Goal: Information Seeking & Learning: Understand process/instructions

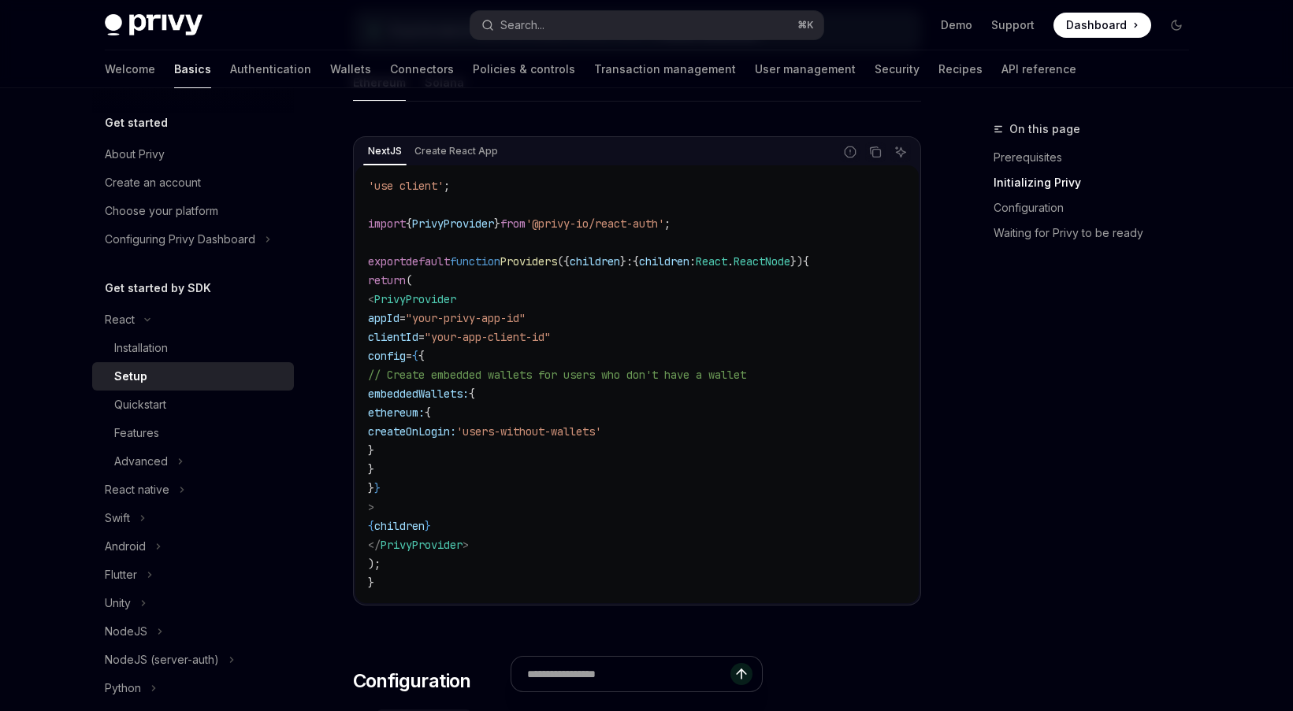
scroll to position [503, 0]
drag, startPoint x: 451, startPoint y: 610, endPoint x: 445, endPoint y: 603, distance: 8.4
click at [445, 603] on div "NextJS Create React App Report incorrect code Copy Ask AI 'use client' ; import…" at bounding box center [637, 372] width 568 height 510
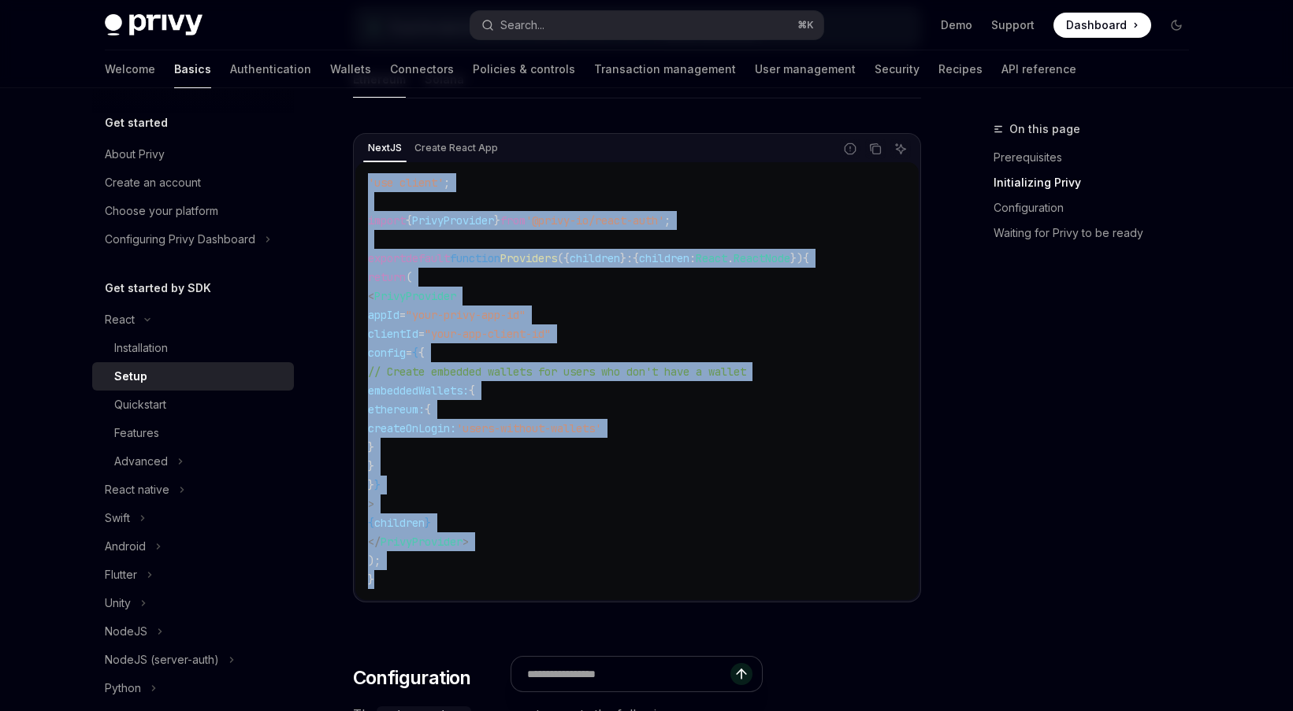
drag, startPoint x: 439, startPoint y: 587, endPoint x: 343, endPoint y: 191, distance: 406.7
drag, startPoint x: 457, startPoint y: 241, endPoint x: 454, endPoint y: 232, distance: 9.7
click at [456, 241] on code "'use client' ; import { PrivyProvider } from '@privy-io/react-auth' ; export de…" at bounding box center [637, 381] width 538 height 416
drag, startPoint x: 399, startPoint y: 593, endPoint x: 347, endPoint y: 168, distance: 428.5
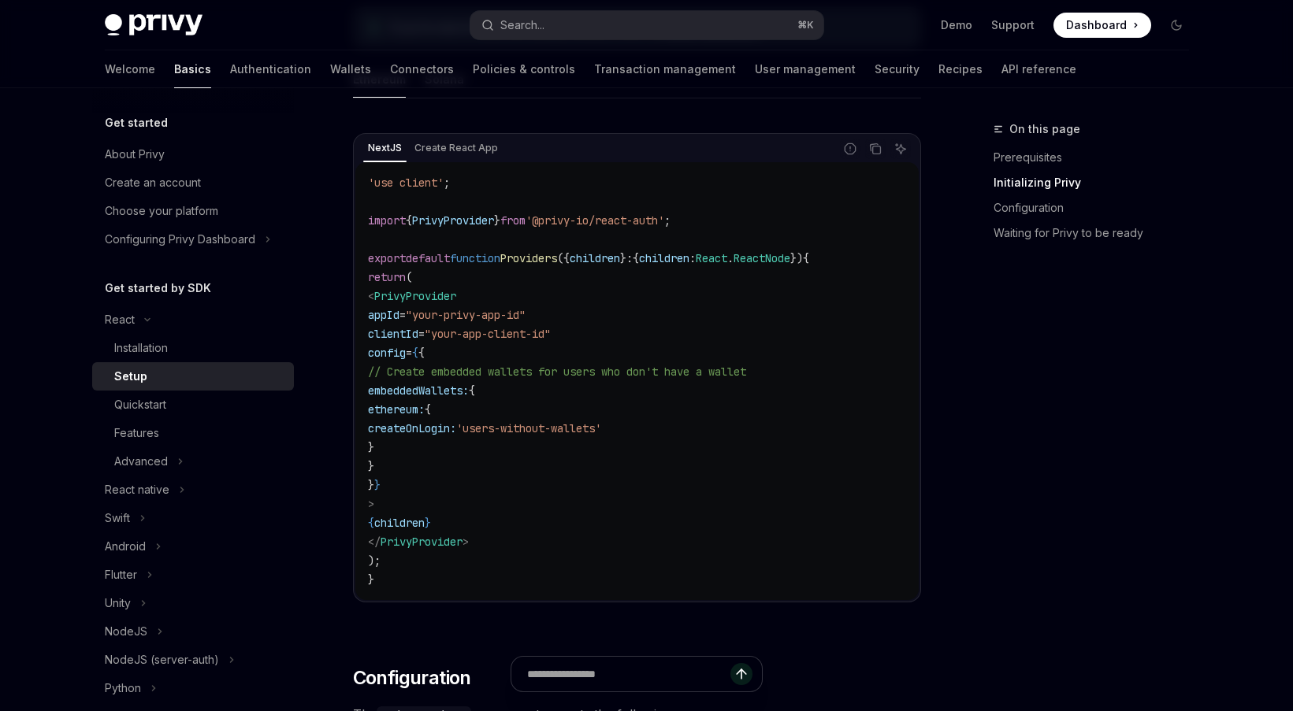
click at [521, 249] on code "'use client' ; import { PrivyProvider } from '@privy-io/react-auth' ; export de…" at bounding box center [637, 381] width 538 height 416
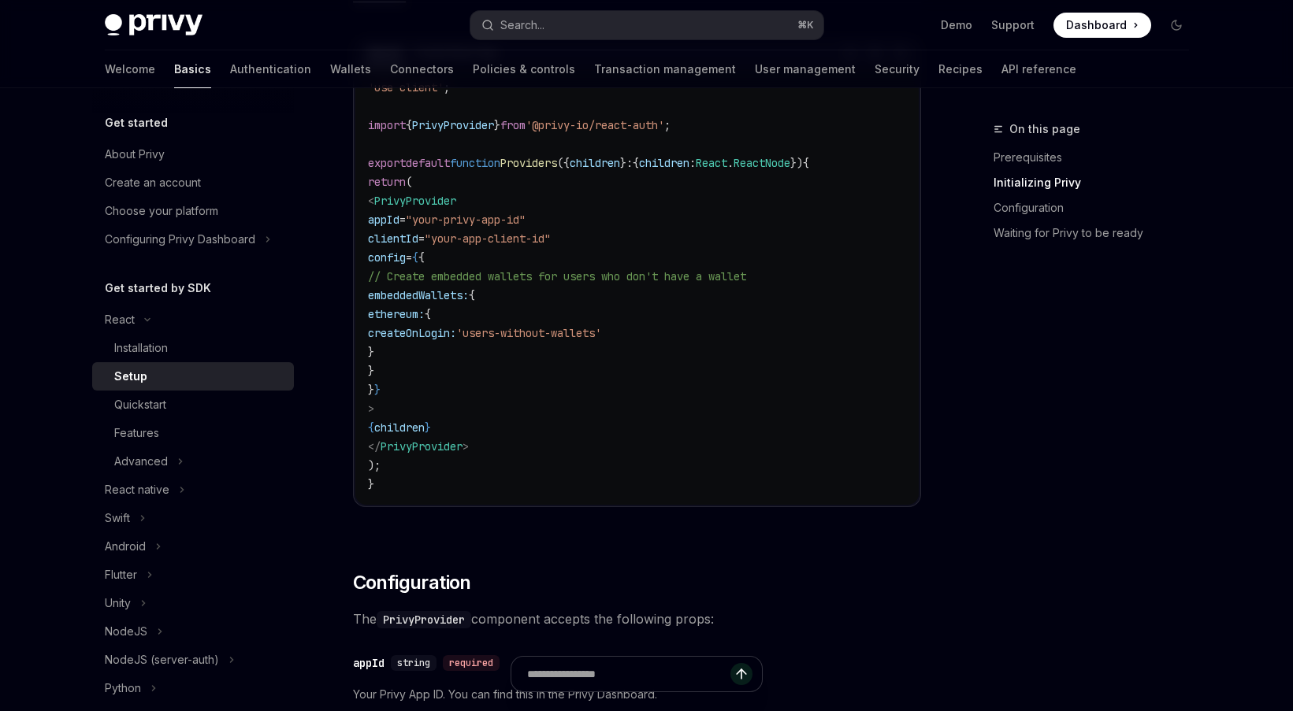
scroll to position [488, 0]
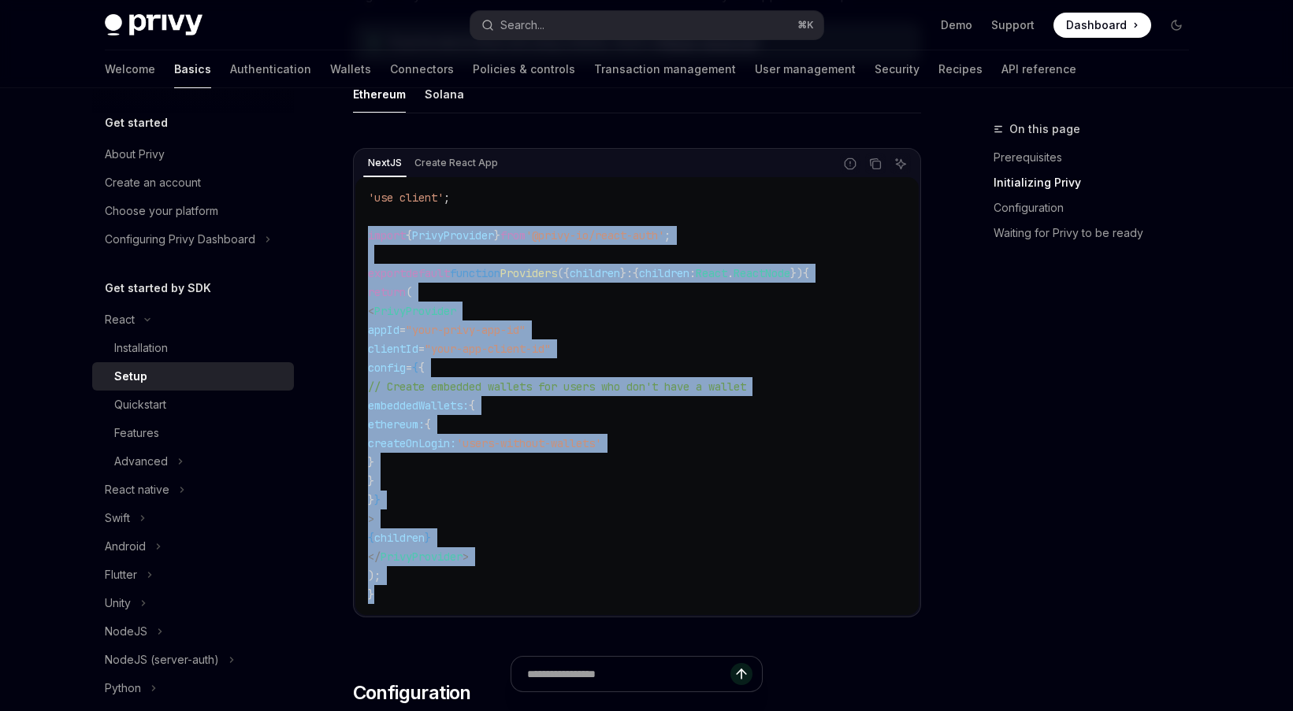
drag, startPoint x: 422, startPoint y: 564, endPoint x: 344, endPoint y: 230, distance: 342.9
click at [541, 319] on code "'use client' ; import { PrivyProvider } from '@privy-io/react-auth' ; export de…" at bounding box center [637, 396] width 538 height 416
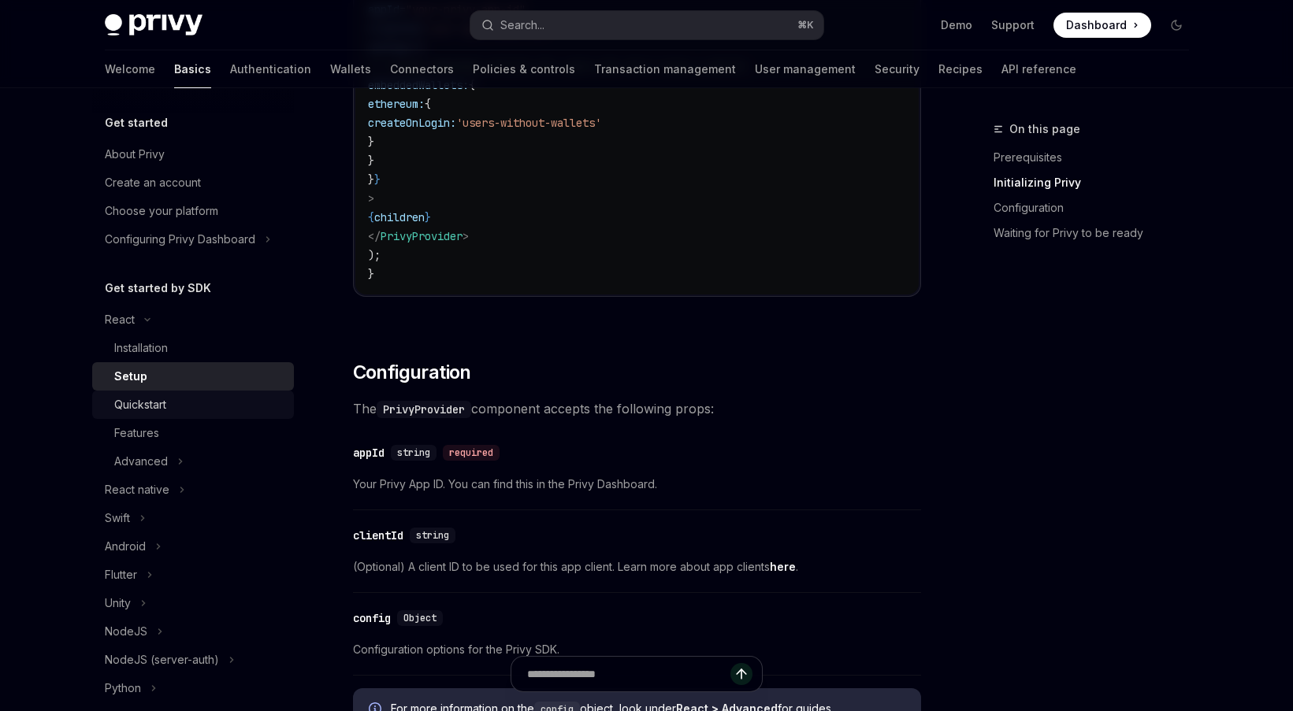
scroll to position [810, 0]
click at [166, 404] on div "Quickstart" at bounding box center [140, 404] width 52 height 19
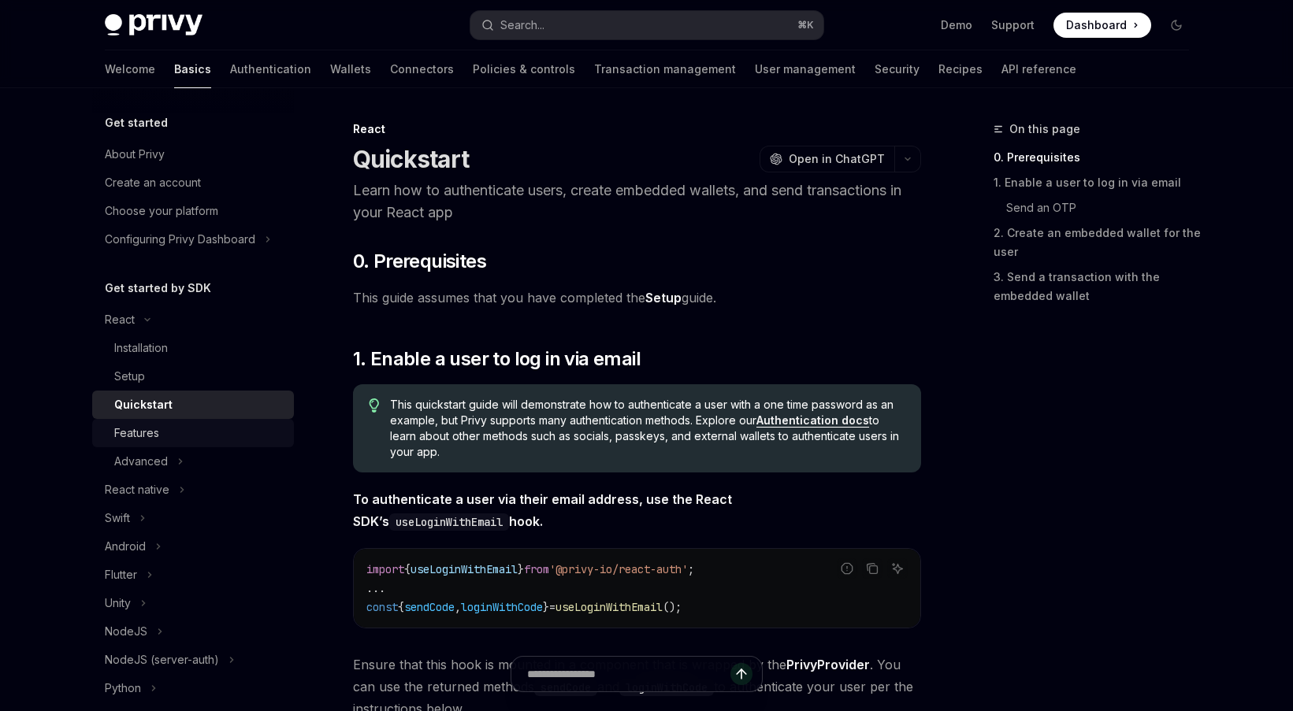
click at [166, 436] on div "Features" at bounding box center [199, 433] width 170 height 19
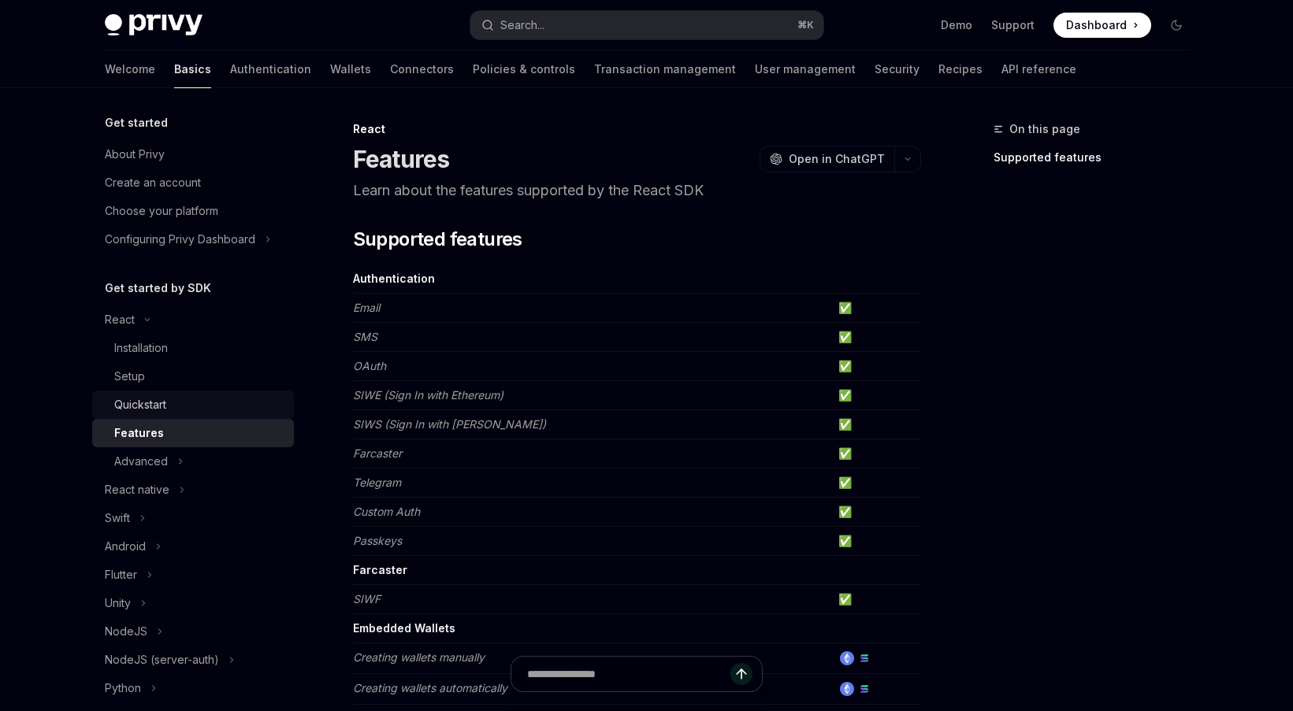
click at [240, 406] on div "Quickstart" at bounding box center [199, 404] width 170 height 19
type textarea "*"
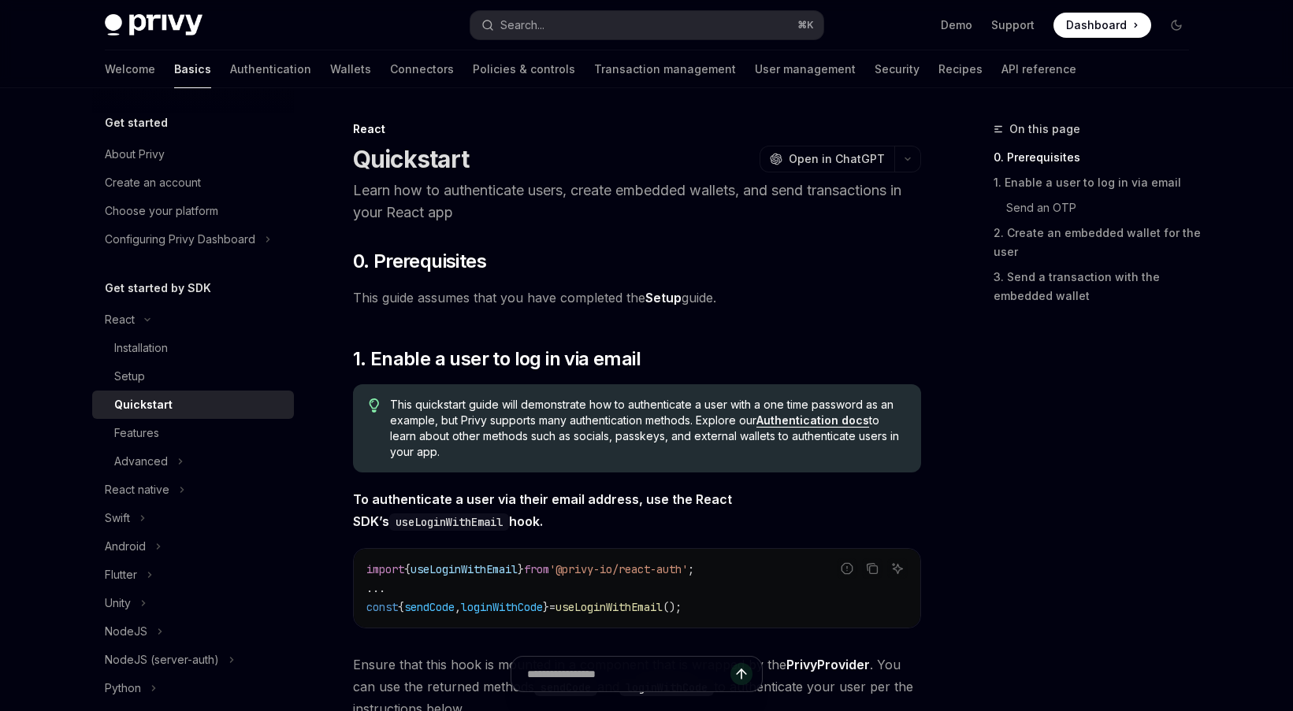
click at [520, 412] on span "This quickstart guide will demonstrate how to authenticate a user with a one ti…" at bounding box center [647, 428] width 514 height 63
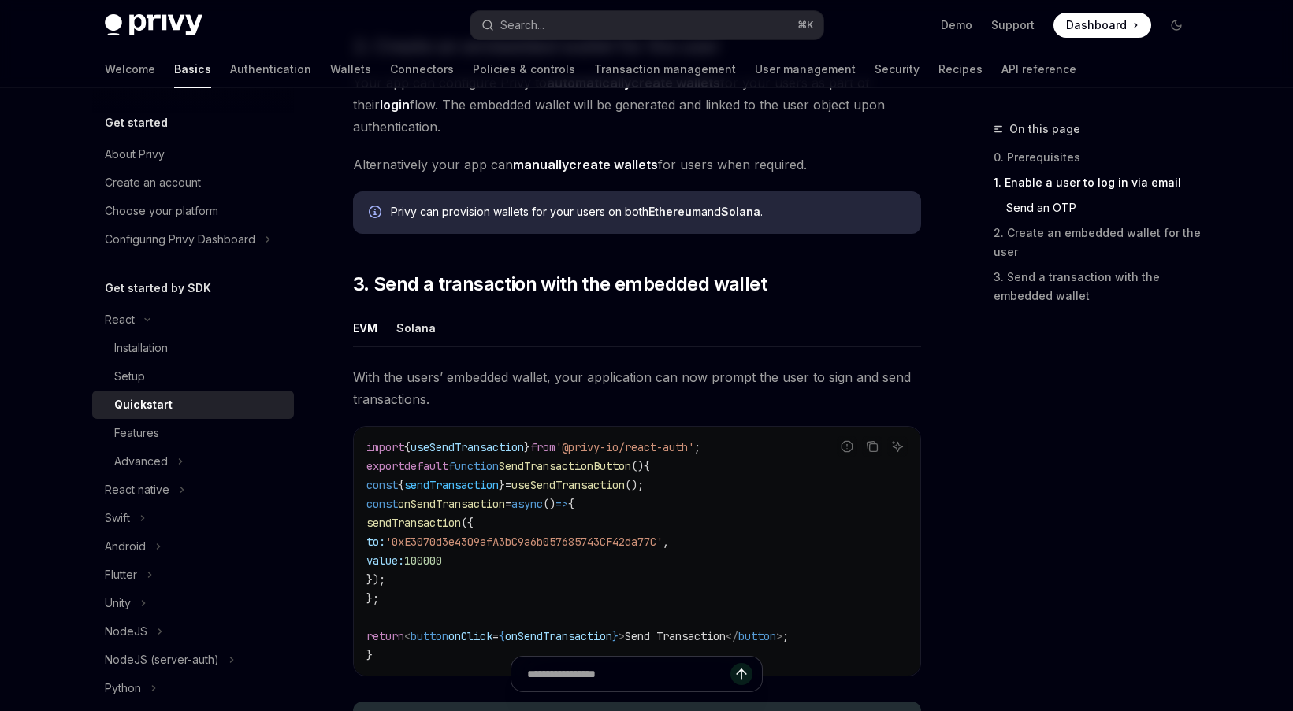
scroll to position [1274, 0]
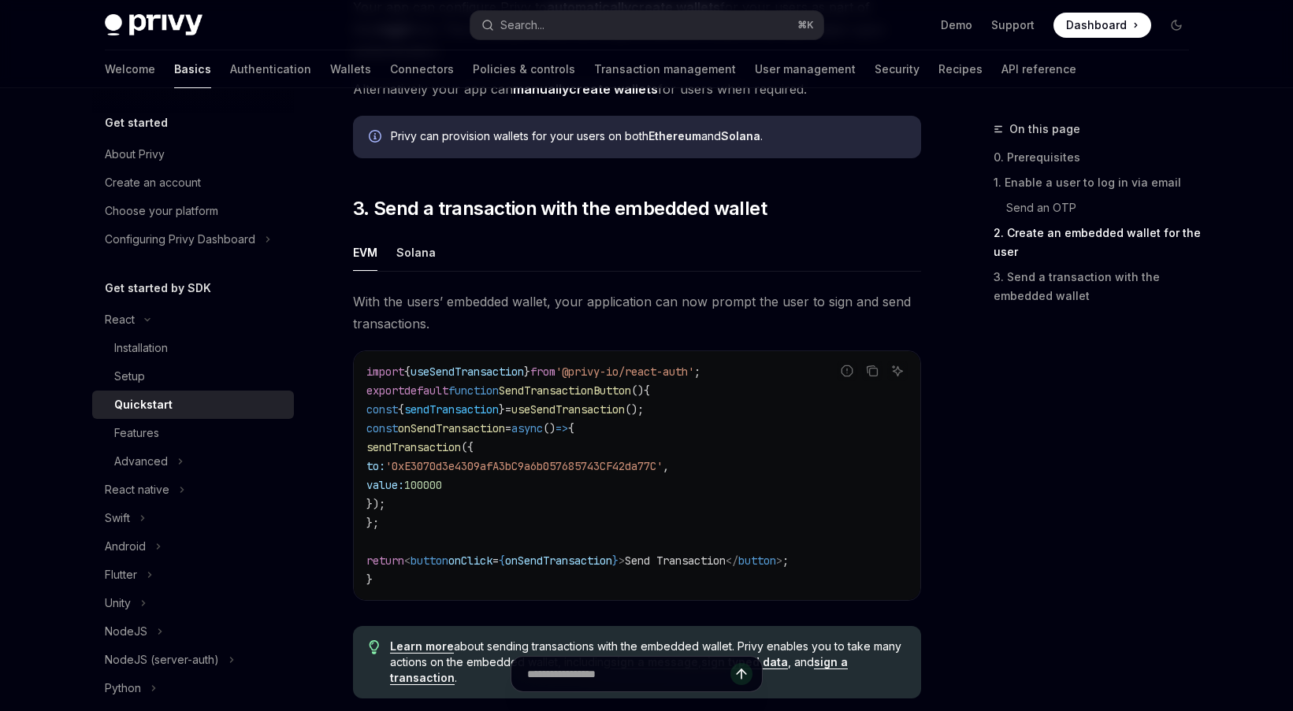
click at [491, 430] on span "onSendTransaction" at bounding box center [451, 428] width 107 height 14
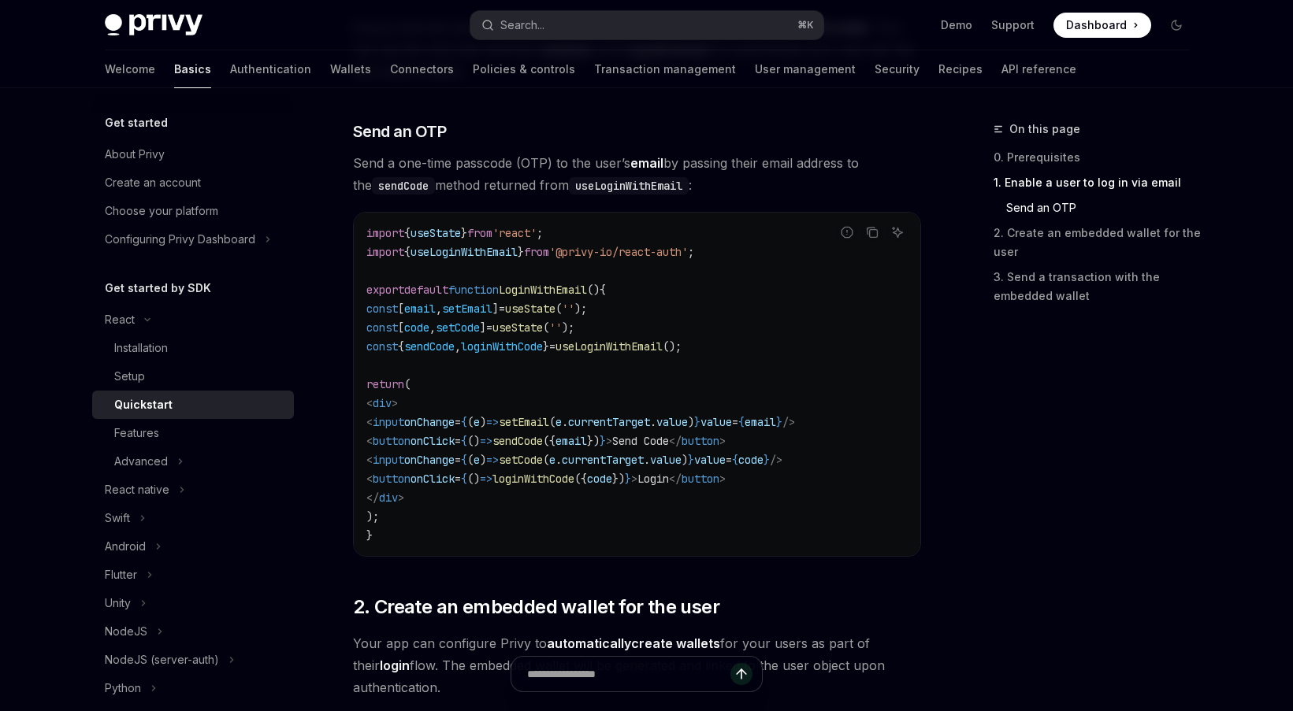
scroll to position [618, 0]
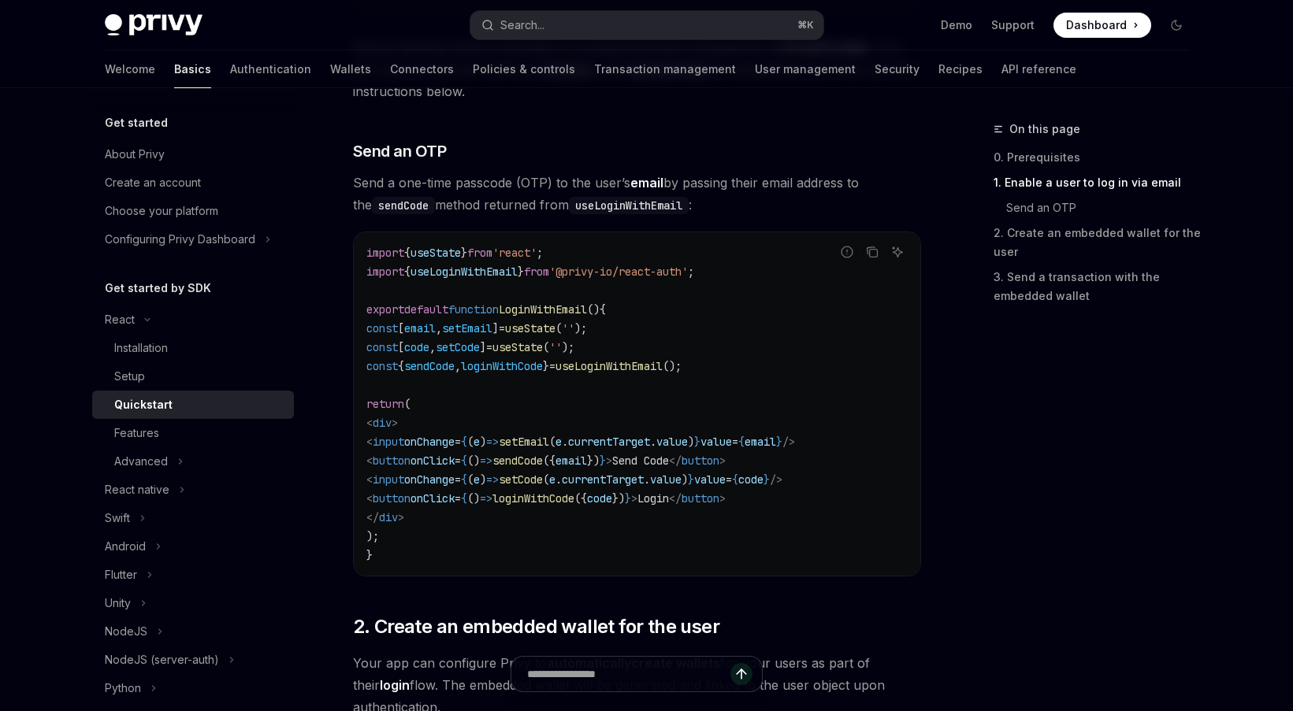
drag, startPoint x: 409, startPoint y: 278, endPoint x: 496, endPoint y: 341, distance: 107.8
click at [485, 337] on code "import { useState } from 'react' ; import { useLoginWithEmail } from '@privy-io…" at bounding box center [636, 403] width 541 height 321
click at [543, 343] on span "useState" at bounding box center [517, 347] width 50 height 14
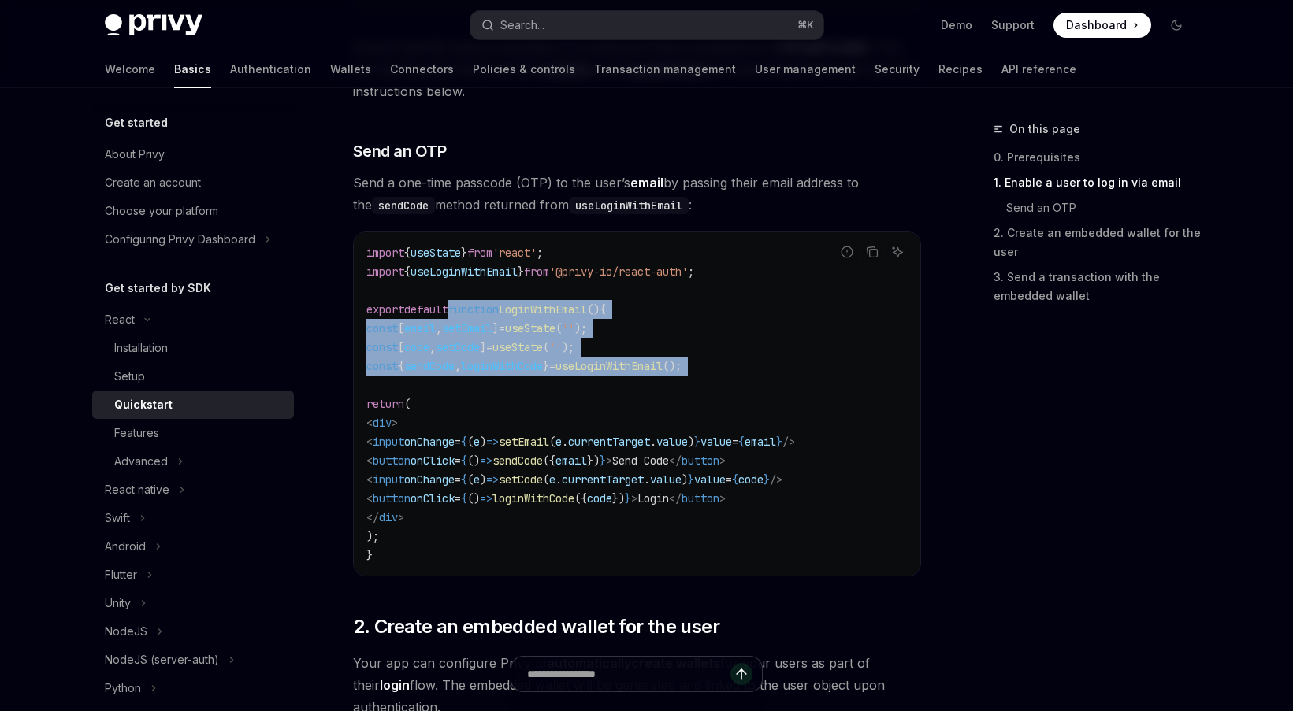
drag, startPoint x: 616, startPoint y: 384, endPoint x: 461, endPoint y: 305, distance: 174.0
click at [461, 305] on code "import { useState } from 'react' ; import { useLoginWithEmail } from '@privy-io…" at bounding box center [636, 403] width 541 height 321
click at [508, 400] on code "import { useState } from 'react' ; import { useLoginWithEmail } from '@privy-io…" at bounding box center [636, 403] width 541 height 321
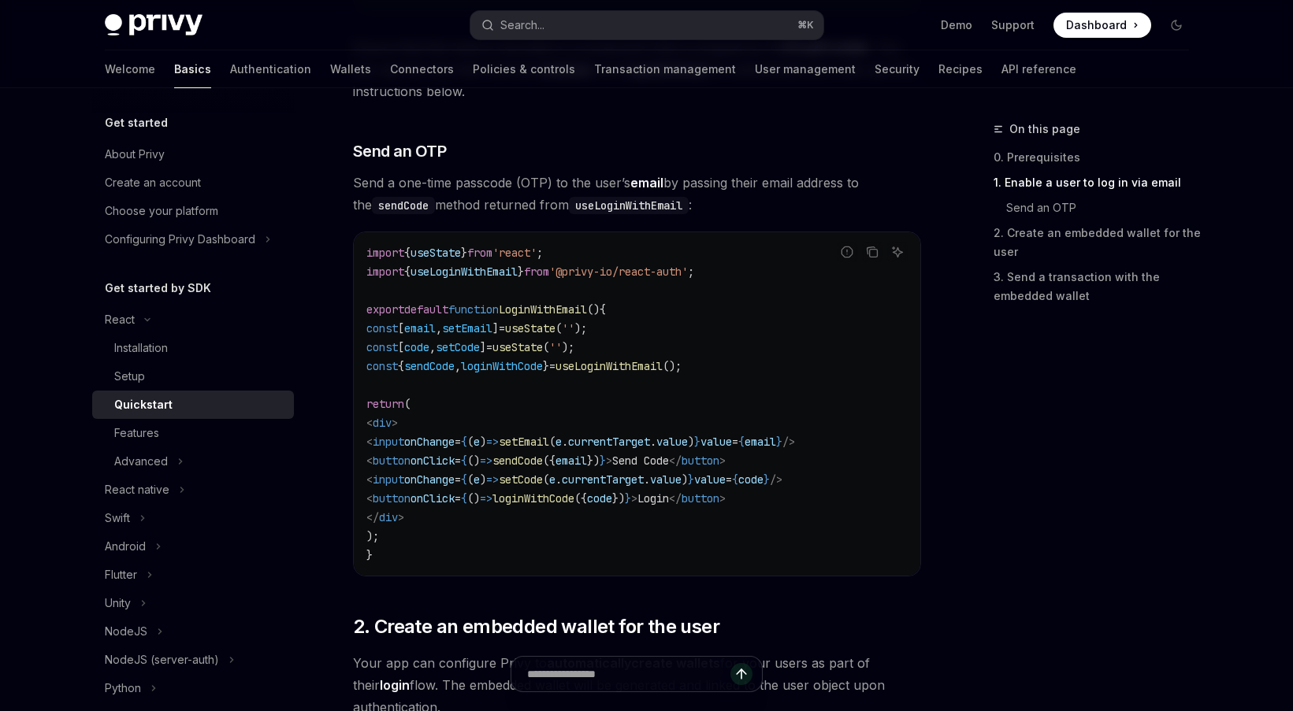
drag, startPoint x: 477, startPoint y: 540, endPoint x: 403, endPoint y: 335, distance: 218.2
click at [403, 335] on code "import { useState } from 'react' ; import { useLoginWithEmail } from '@privy-io…" at bounding box center [636, 403] width 541 height 321
click at [540, 395] on code "import { useState } from 'react' ; import { useLoginWithEmail } from '@privy-io…" at bounding box center [636, 403] width 541 height 321
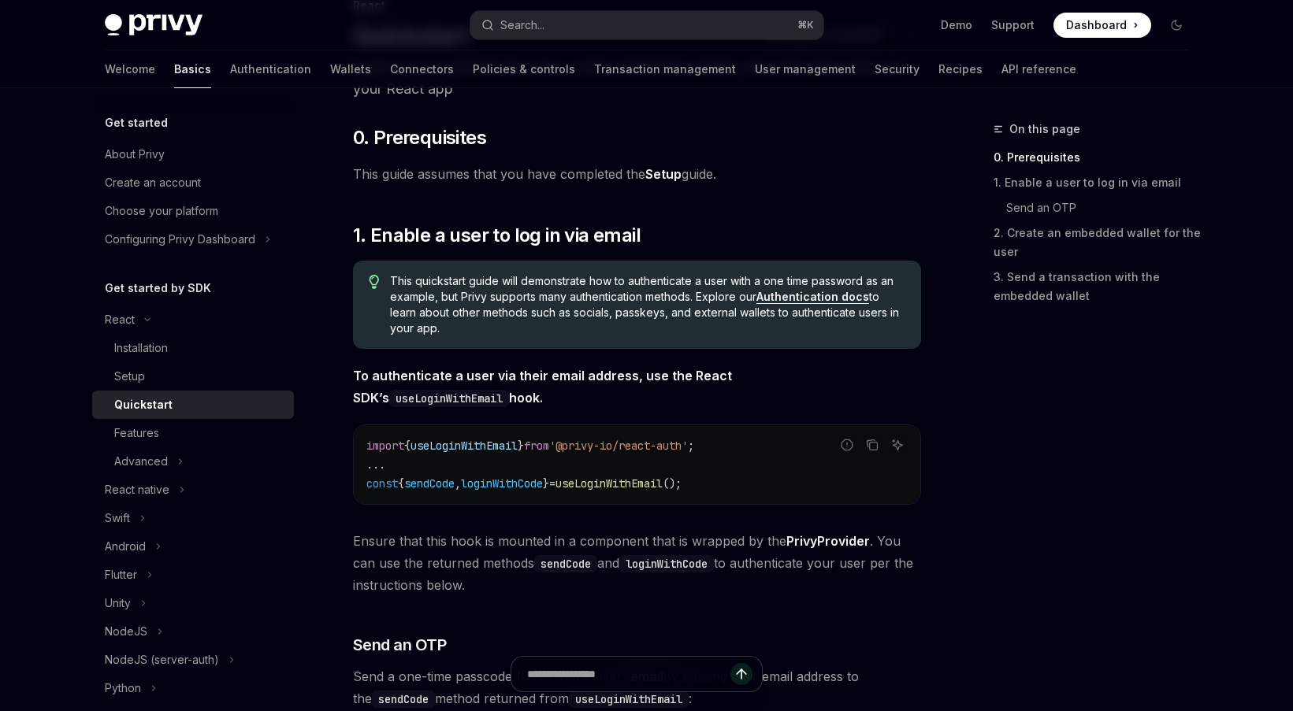
scroll to position [136, 0]
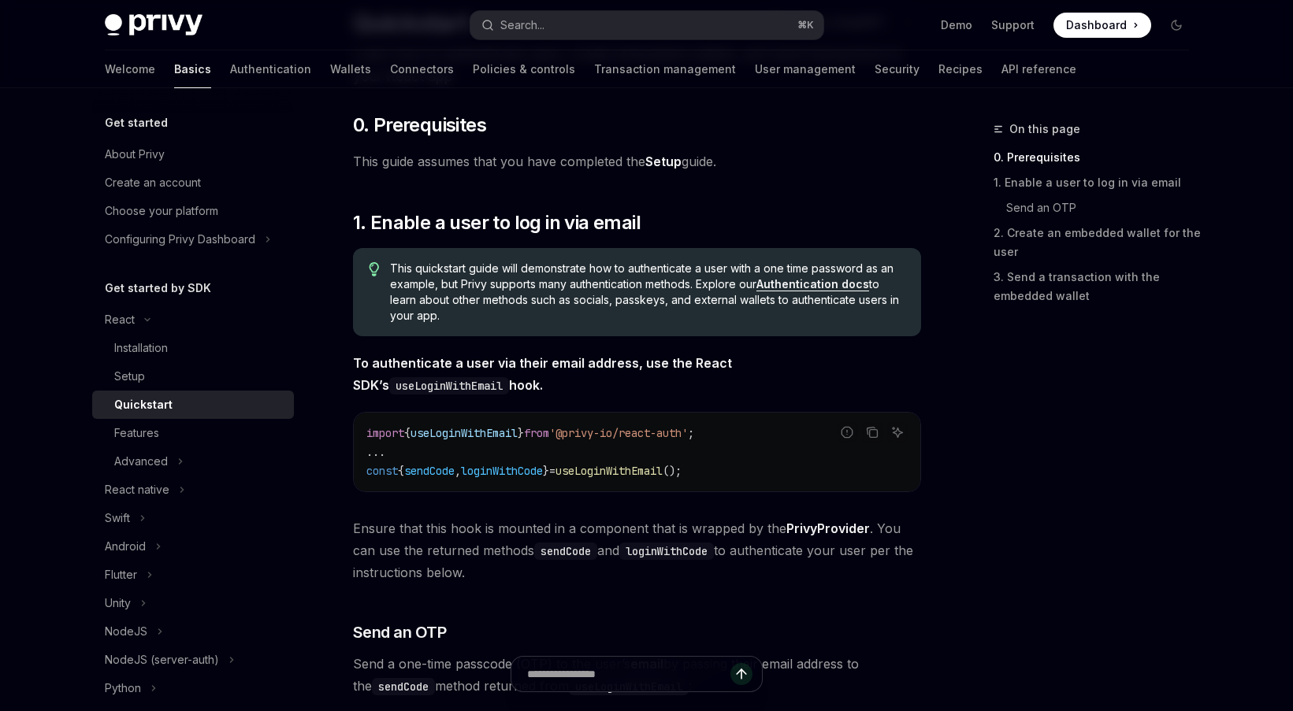
click at [433, 382] on span "To authenticate a user via their email address, use the React SDK’s useLoginWit…" at bounding box center [637, 374] width 568 height 44
drag, startPoint x: 402, startPoint y: 383, endPoint x: 349, endPoint y: 347, distance: 64.7
drag, startPoint x: 402, startPoint y: 392, endPoint x: 336, endPoint y: 352, distance: 77.4
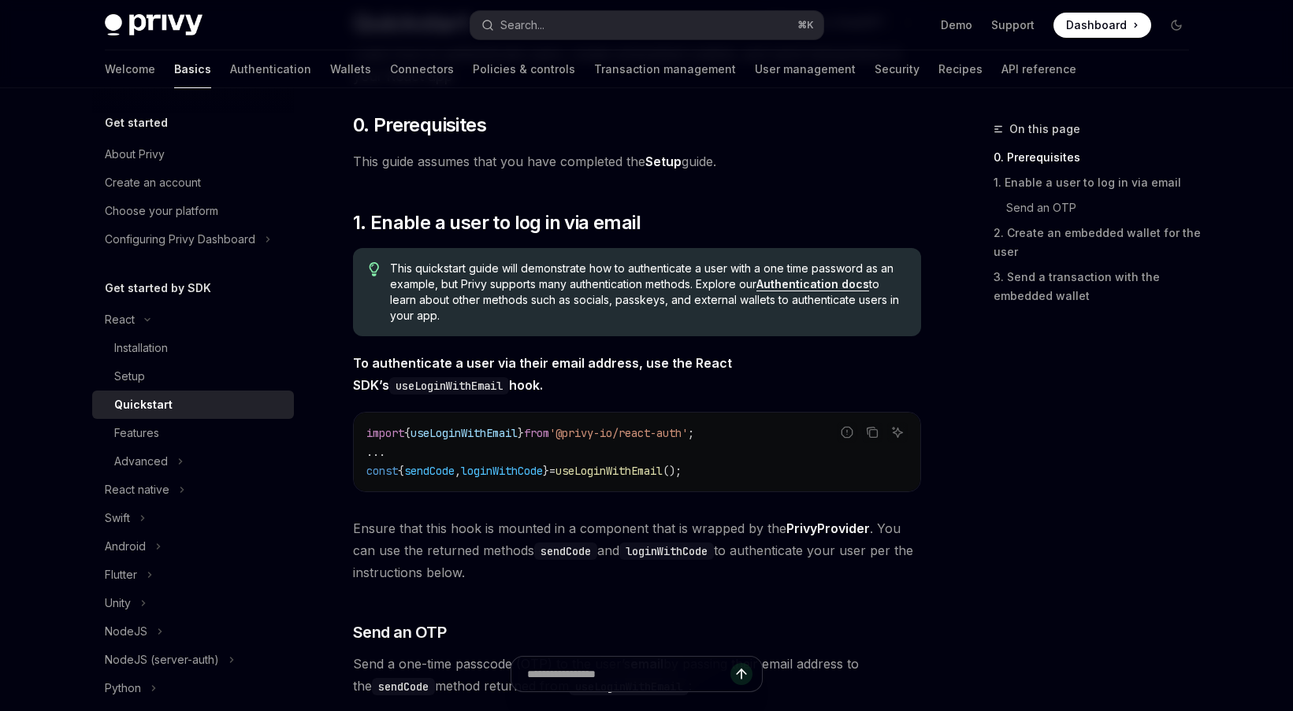
click at [457, 395] on span "To authenticate a user via their email address, use the React SDK’s useLoginWit…" at bounding box center [637, 374] width 568 height 44
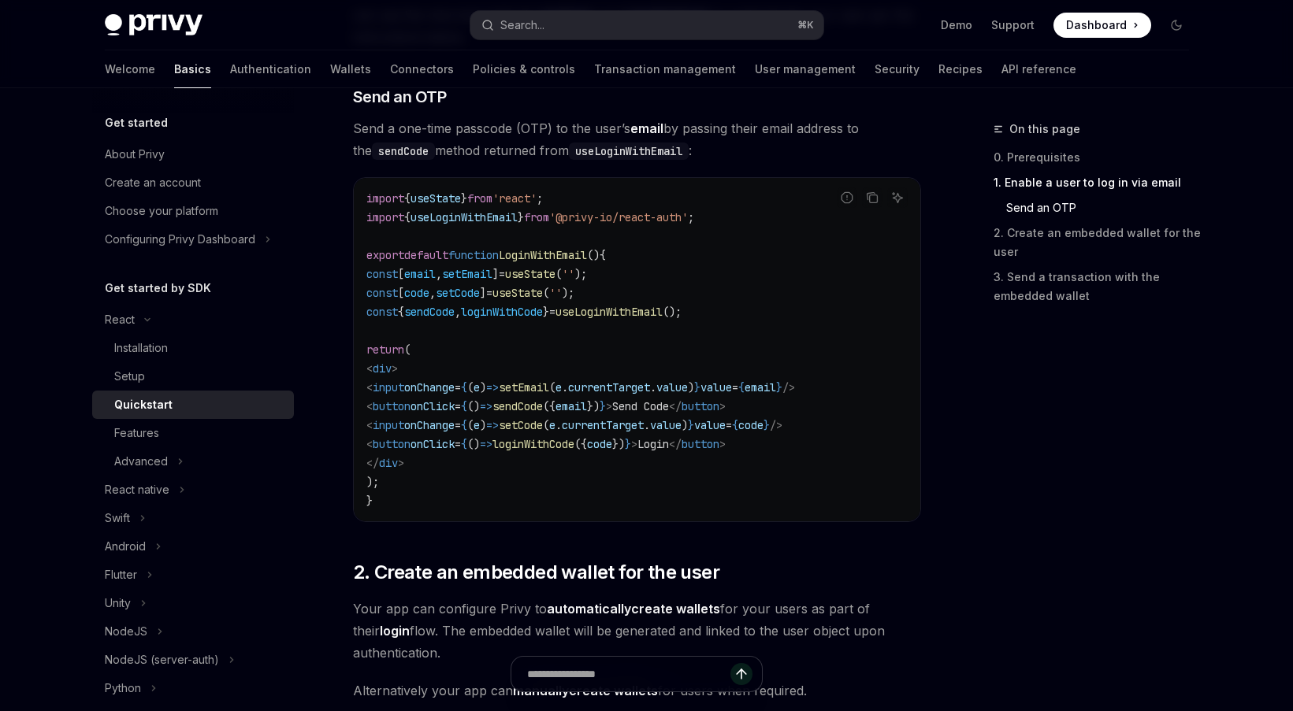
scroll to position [325, 0]
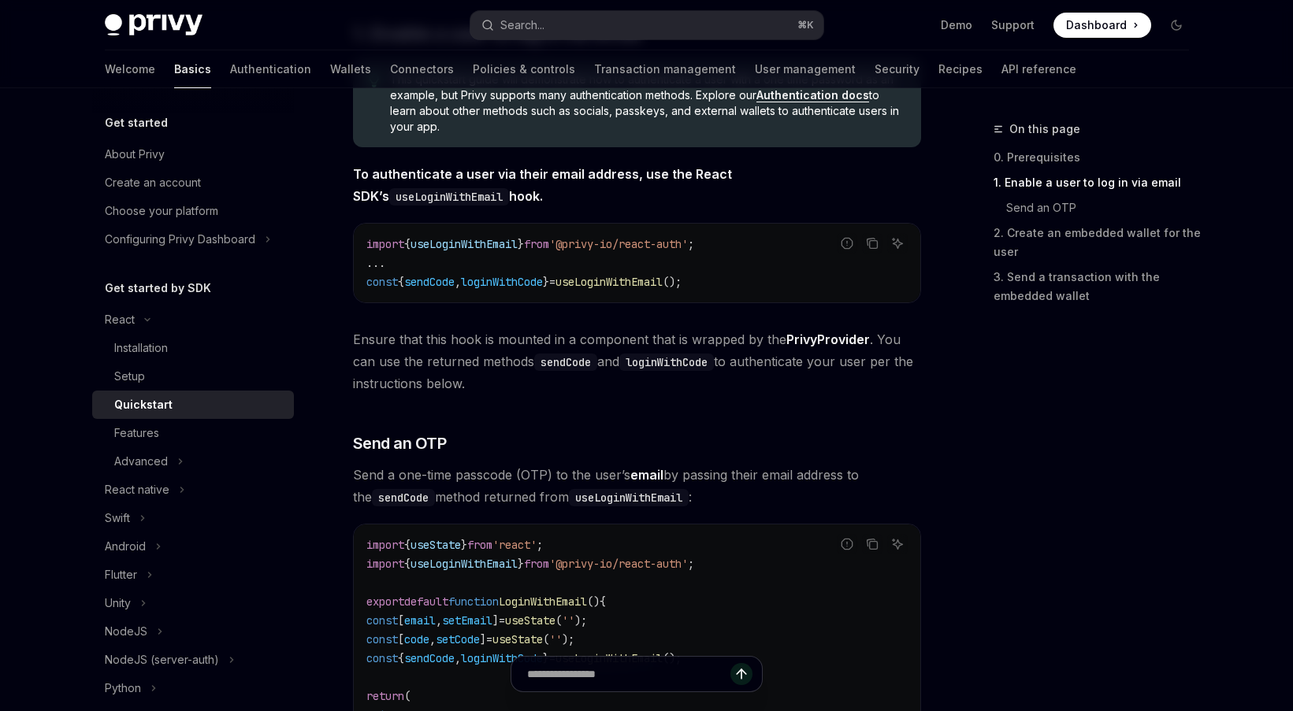
drag, startPoint x: 473, startPoint y: 386, endPoint x: 365, endPoint y: 339, distance: 117.8
click at [365, 339] on span "Ensure that this hook is mounted in a component that is wrapped by the PrivyPro…" at bounding box center [637, 361] width 568 height 66
click at [459, 378] on span "Ensure that this hook is mounted in a component that is wrapped by the PrivyPro…" at bounding box center [637, 361] width 568 height 66
drag, startPoint x: 481, startPoint y: 387, endPoint x: 353, endPoint y: 351, distance: 133.2
click at [353, 351] on span "Ensure that this hook is mounted in a component that is wrapped by the PrivyPro…" at bounding box center [637, 361] width 568 height 66
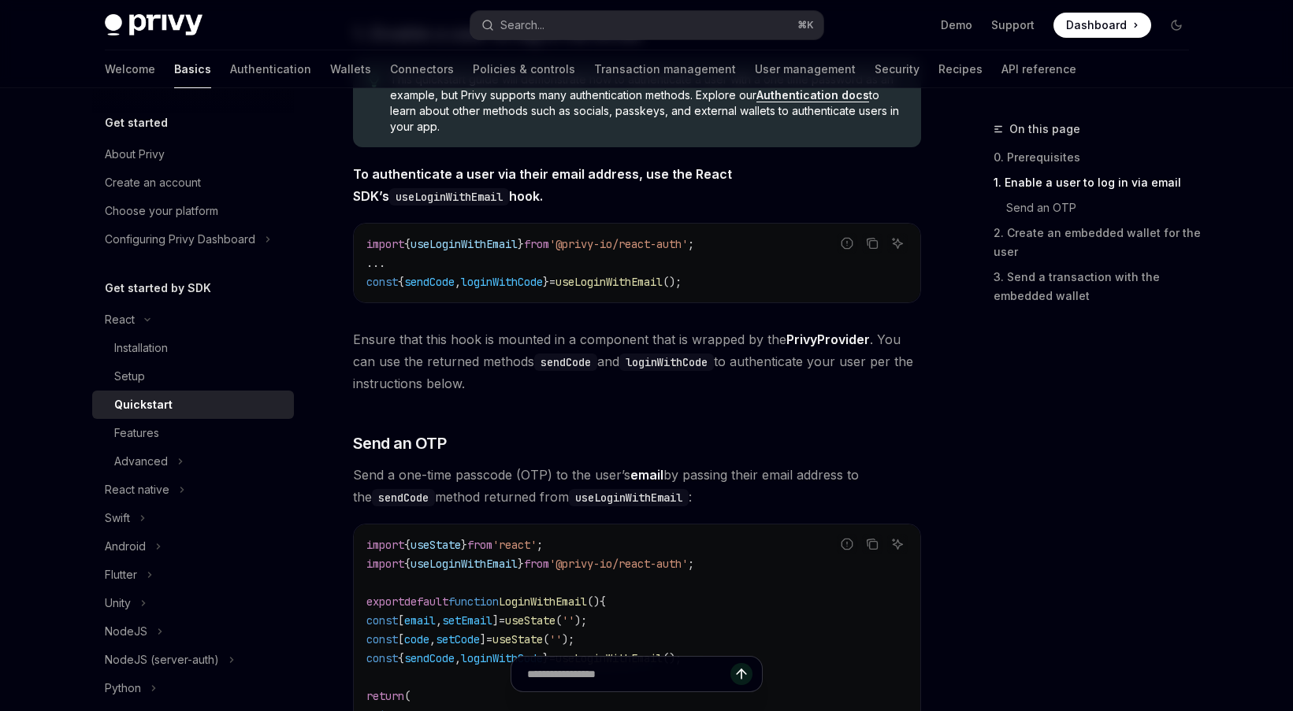
click at [399, 368] on span "Ensure that this hook is mounted in a component that is wrapped by the PrivyPro…" at bounding box center [637, 361] width 568 height 66
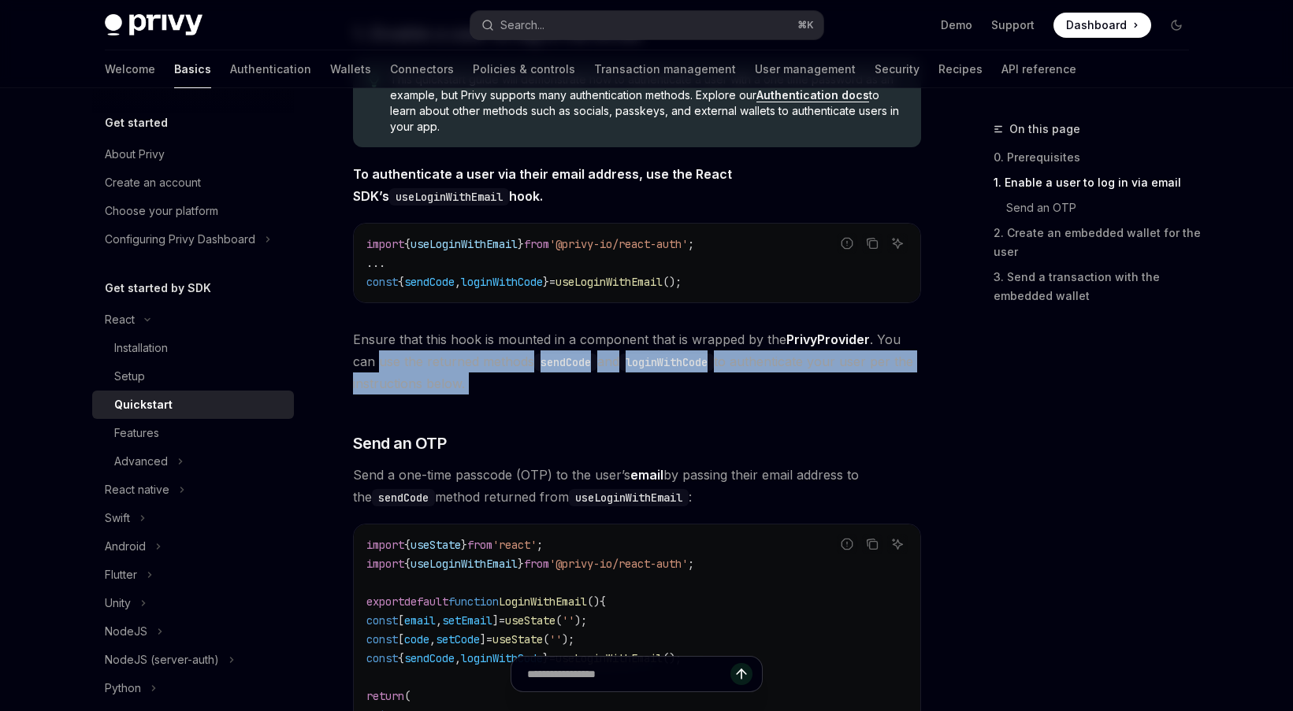
drag, startPoint x: 478, startPoint y: 395, endPoint x: 340, endPoint y: 351, distance: 144.7
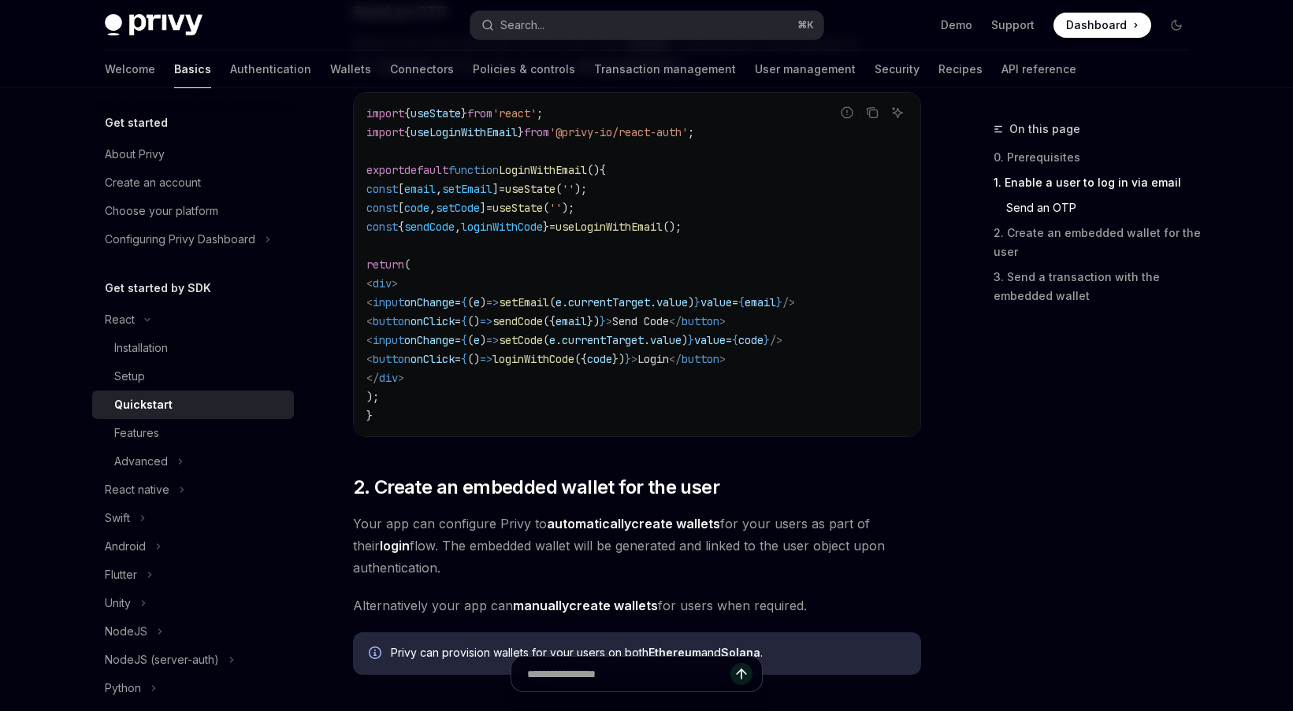
scroll to position [754, 0]
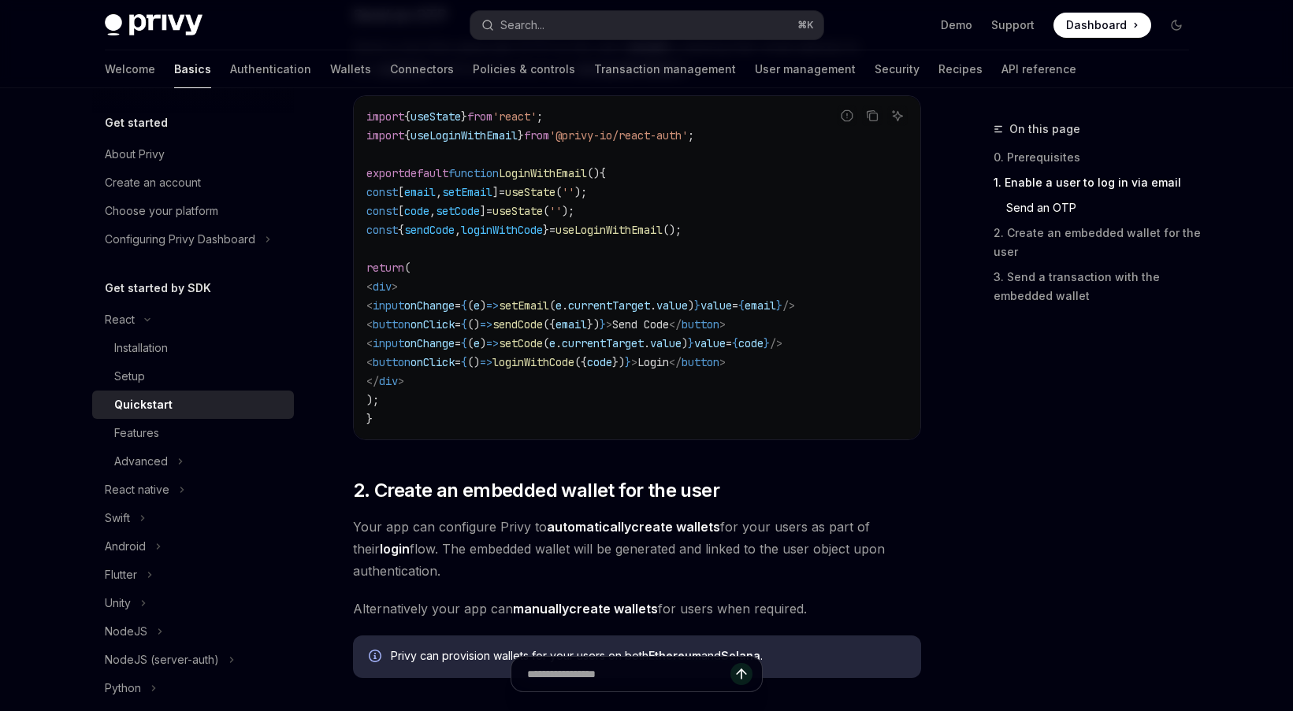
click at [503, 400] on code "import { useState } from 'react' ; import { useLoginWithEmail } from '@privy-io…" at bounding box center [636, 267] width 541 height 321
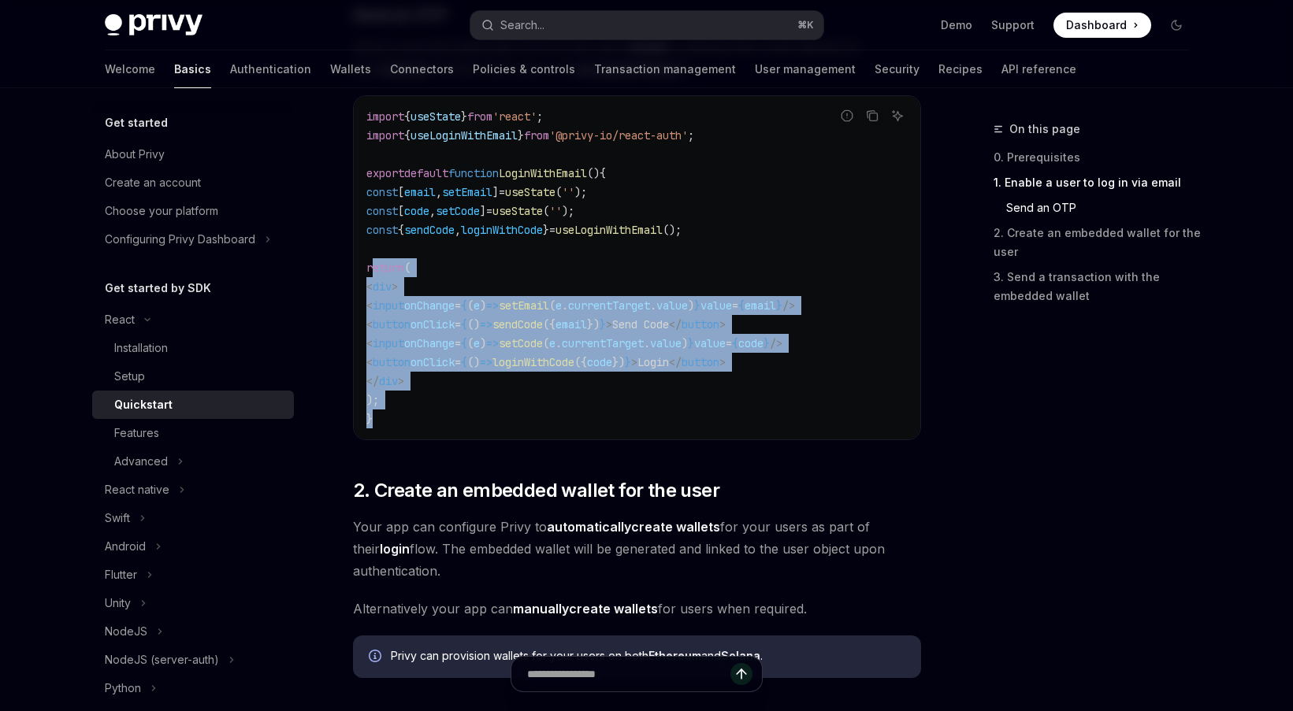
drag, startPoint x: 449, startPoint y: 425, endPoint x: 370, endPoint y: 264, distance: 178.9
click at [370, 264] on code "import { useState } from 'react' ; import { useLoginWithEmail } from '@privy-io…" at bounding box center [636, 267] width 541 height 321
click at [508, 315] on code "import { useState } from 'react' ; import { useLoginWithEmail } from '@privy-io…" at bounding box center [636, 267] width 541 height 321
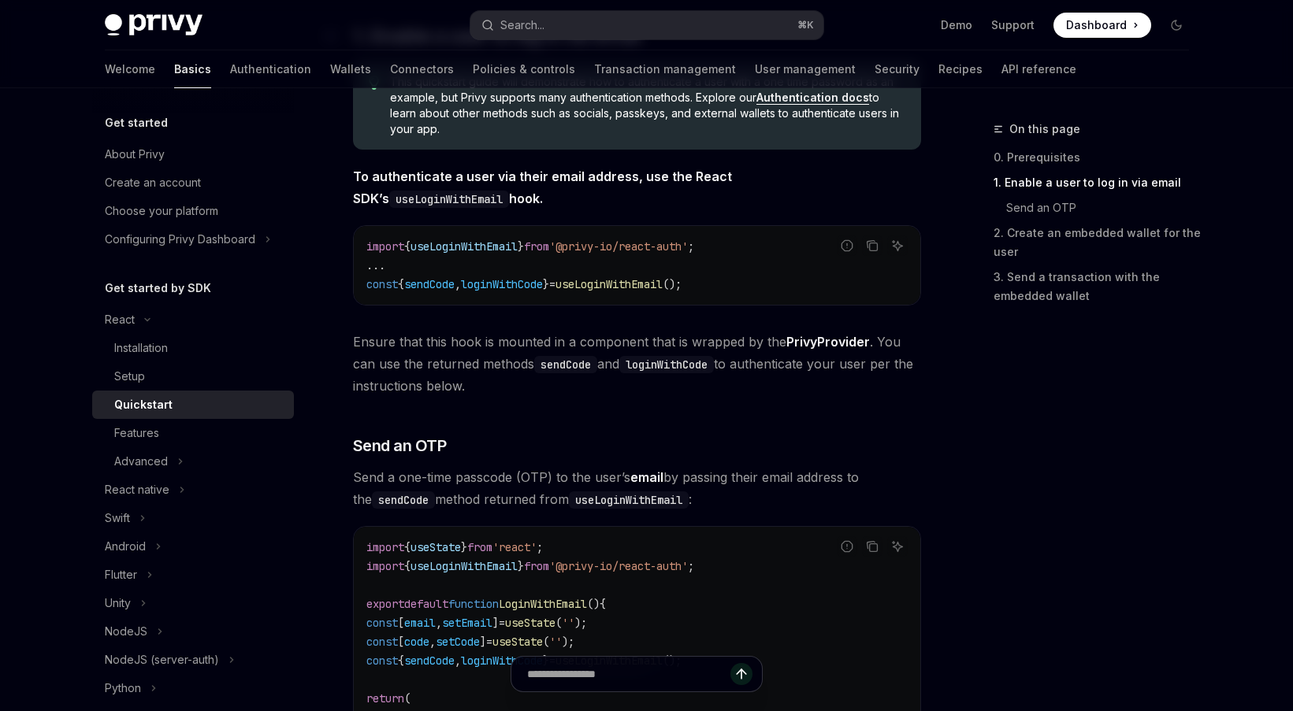
scroll to position [324, 0]
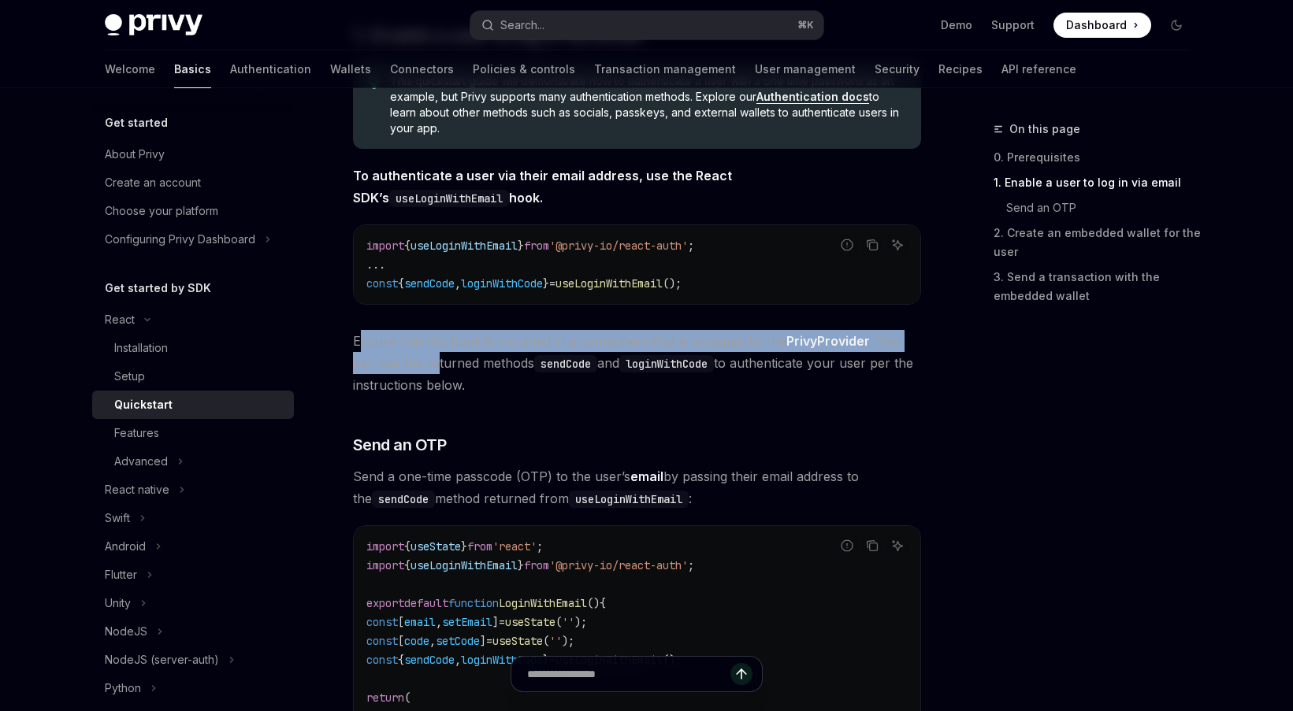
drag, startPoint x: 370, startPoint y: 350, endPoint x: 439, endPoint y: 362, distance: 69.7
click at [414, 358] on span "Ensure that this hook is mounted in a component that is wrapped by the PrivyPro…" at bounding box center [637, 363] width 568 height 66
click at [465, 367] on span "Ensure that this hook is mounted in a component that is wrapped by the PrivyPro…" at bounding box center [637, 363] width 568 height 66
